Goal: Task Accomplishment & Management: Manage account settings

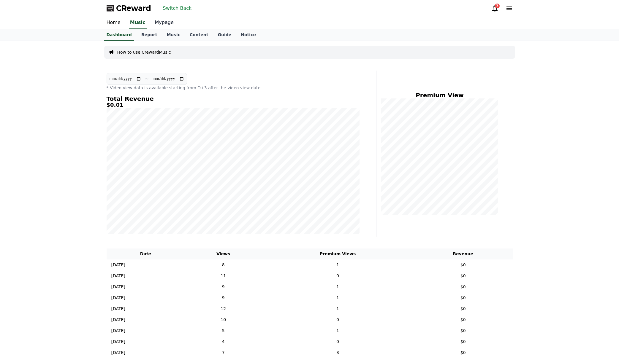
click at [159, 23] on link "Mypage" at bounding box center [164, 23] width 28 height 12
select select "**********"
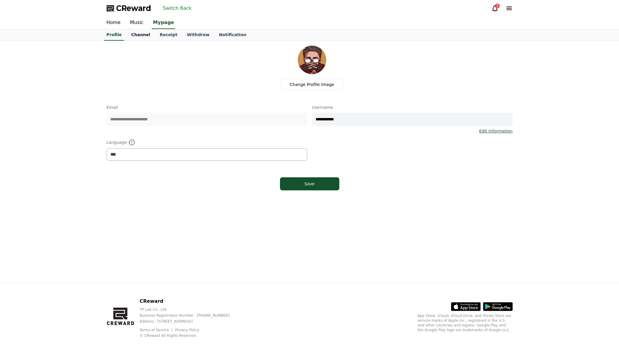
click at [146, 34] on link "Channel" at bounding box center [140, 34] width 28 height 11
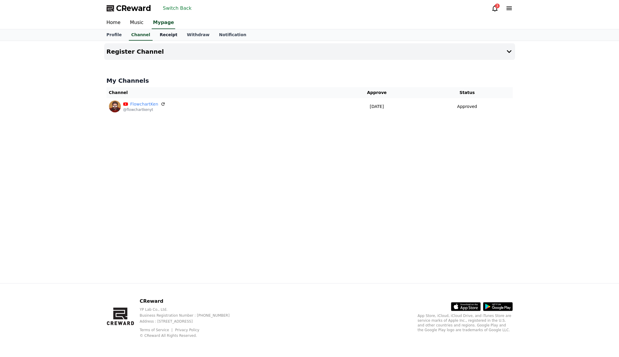
click at [161, 37] on link "Receipt" at bounding box center [168, 34] width 27 height 11
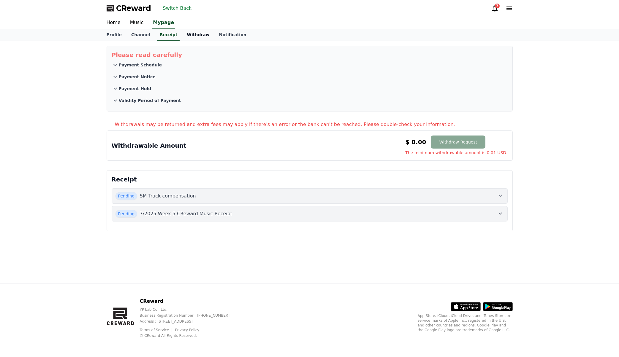
click at [186, 37] on link "Withdraw" at bounding box center [198, 34] width 32 height 11
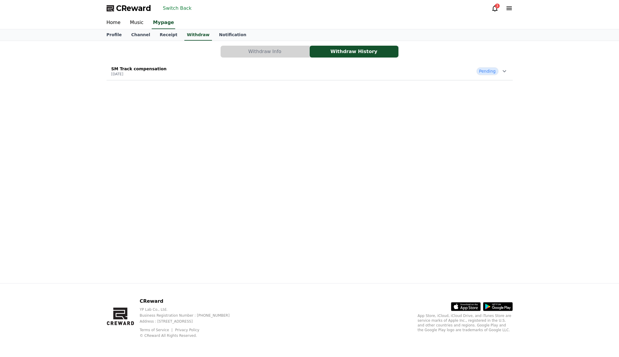
click at [258, 53] on button "Withdraw Info" at bounding box center [264, 52] width 89 height 12
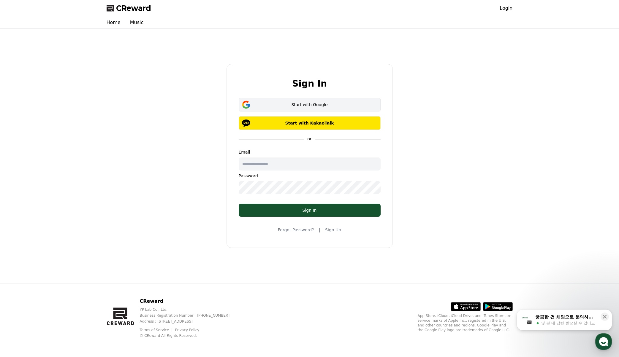
click at [311, 102] on div "Start with Google" at bounding box center [309, 105] width 125 height 6
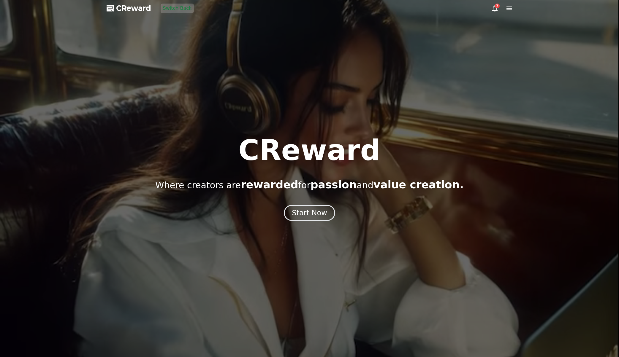
click at [175, 11] on button "Switch Back" at bounding box center [178, 8] width 34 height 9
